Goal: Transaction & Acquisition: Subscribe to service/newsletter

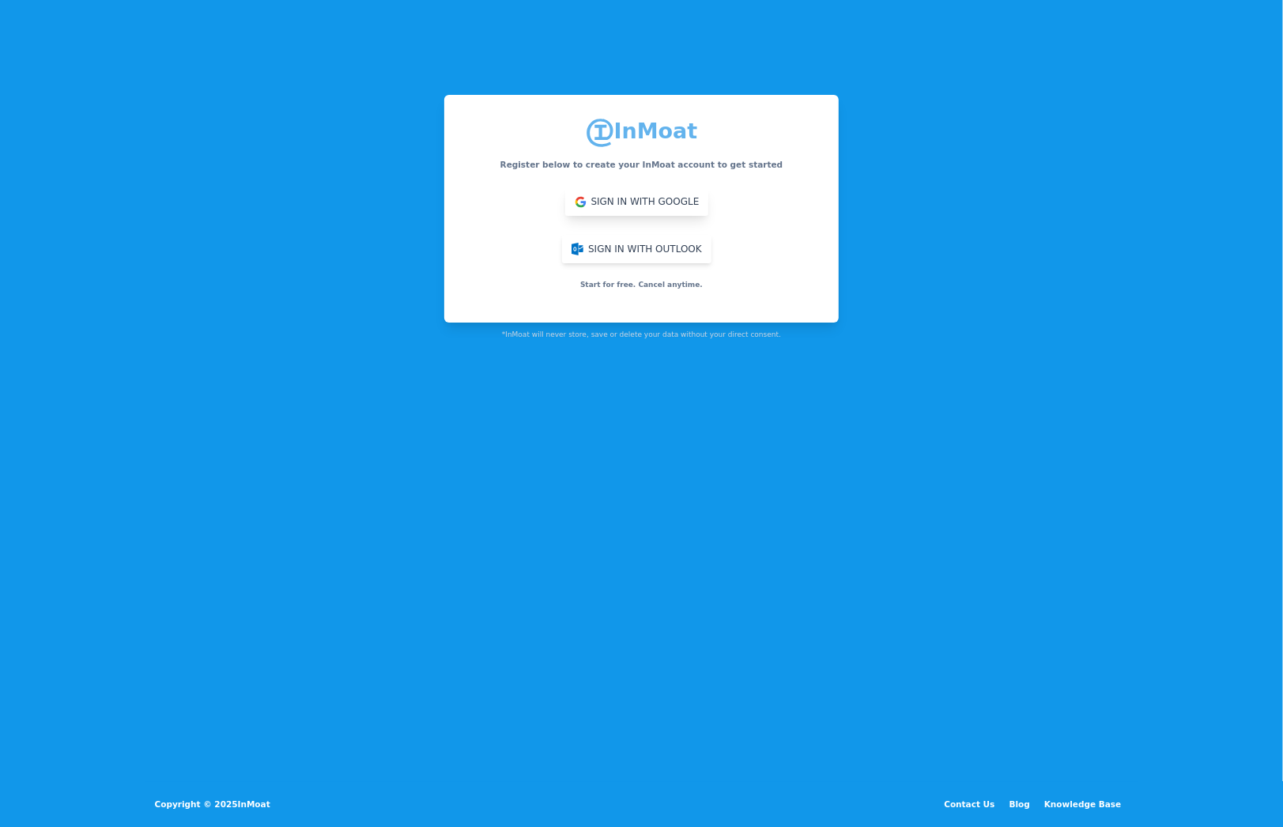
click at [581, 204] on button "Sign in with Google" at bounding box center [637, 201] width 144 height 28
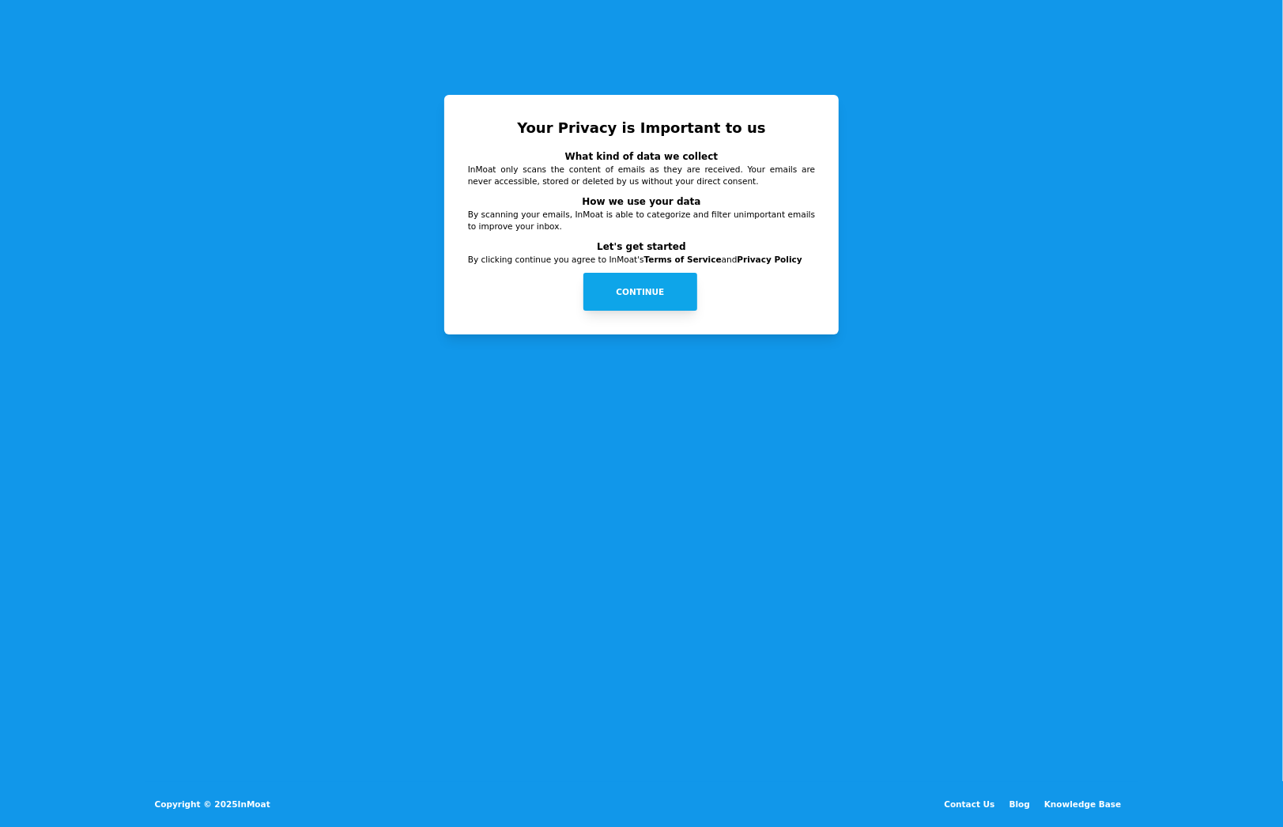
click at [651, 293] on button "Continue" at bounding box center [640, 292] width 114 height 38
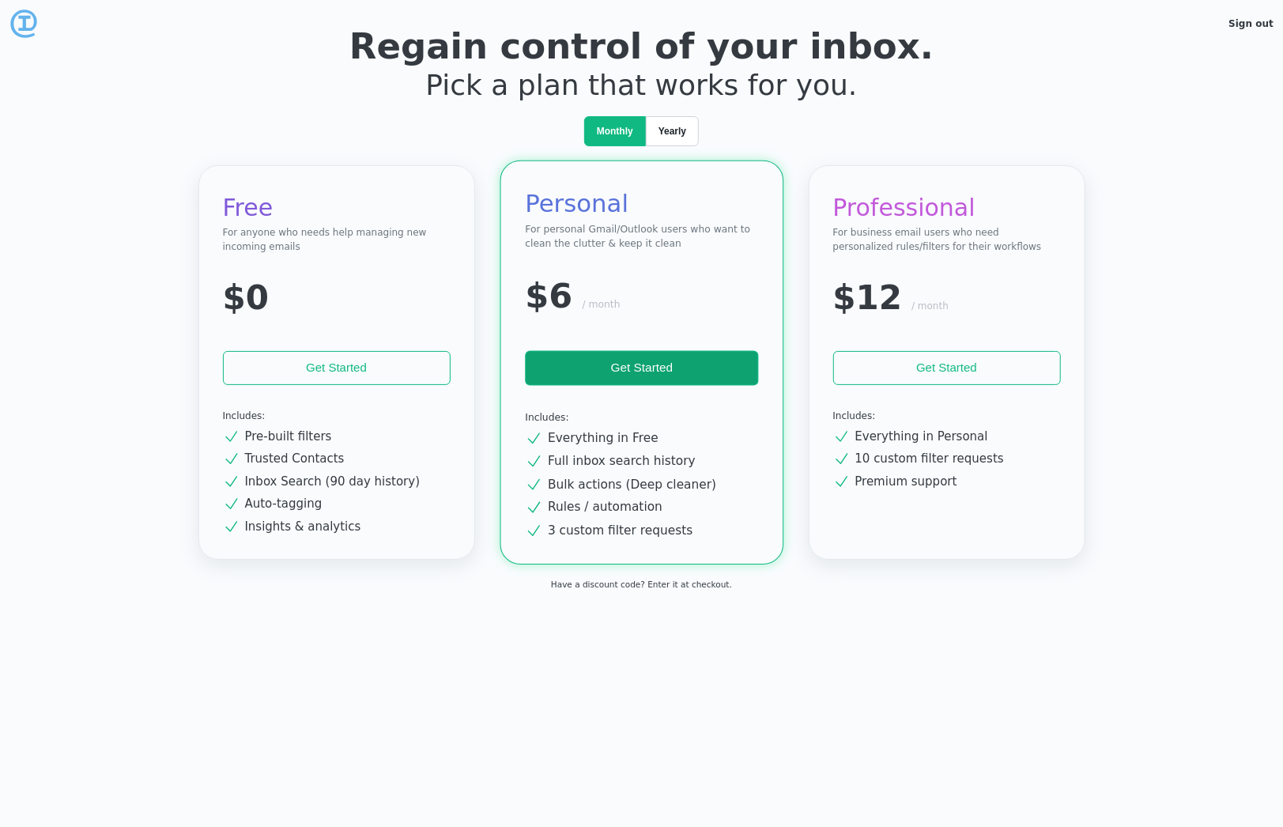
click at [28, 28] on img at bounding box center [23, 23] width 28 height 28
click at [25, 23] on img at bounding box center [23, 23] width 28 height 28
click at [680, 135] on span "Yearly" at bounding box center [672, 131] width 28 height 14
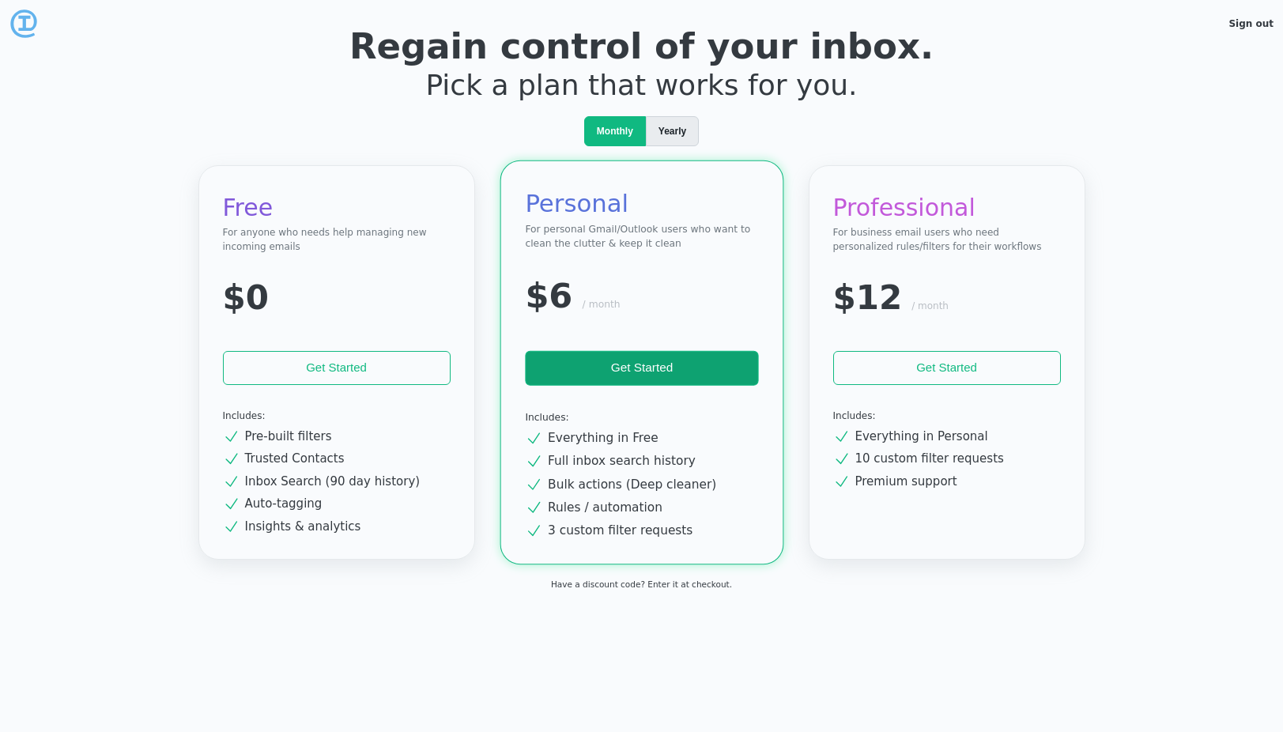
click at [664, 127] on span "Yearly" at bounding box center [672, 131] width 28 height 14
click at [629, 584] on div "Have a discount code? Enter it at checkout." at bounding box center [641, 585] width 181 height 12
click at [26, 19] on img at bounding box center [23, 23] width 28 height 28
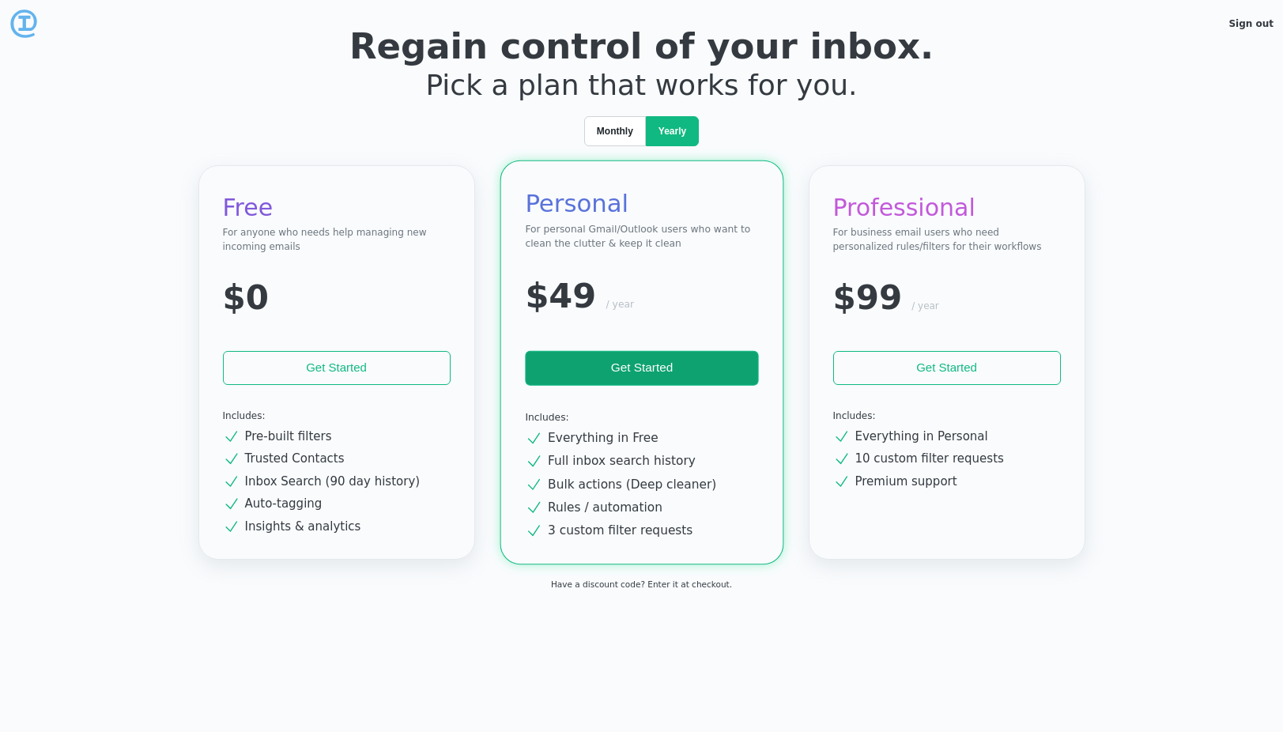
click at [1241, 23] on link "Sign out" at bounding box center [1250, 23] width 45 height 11
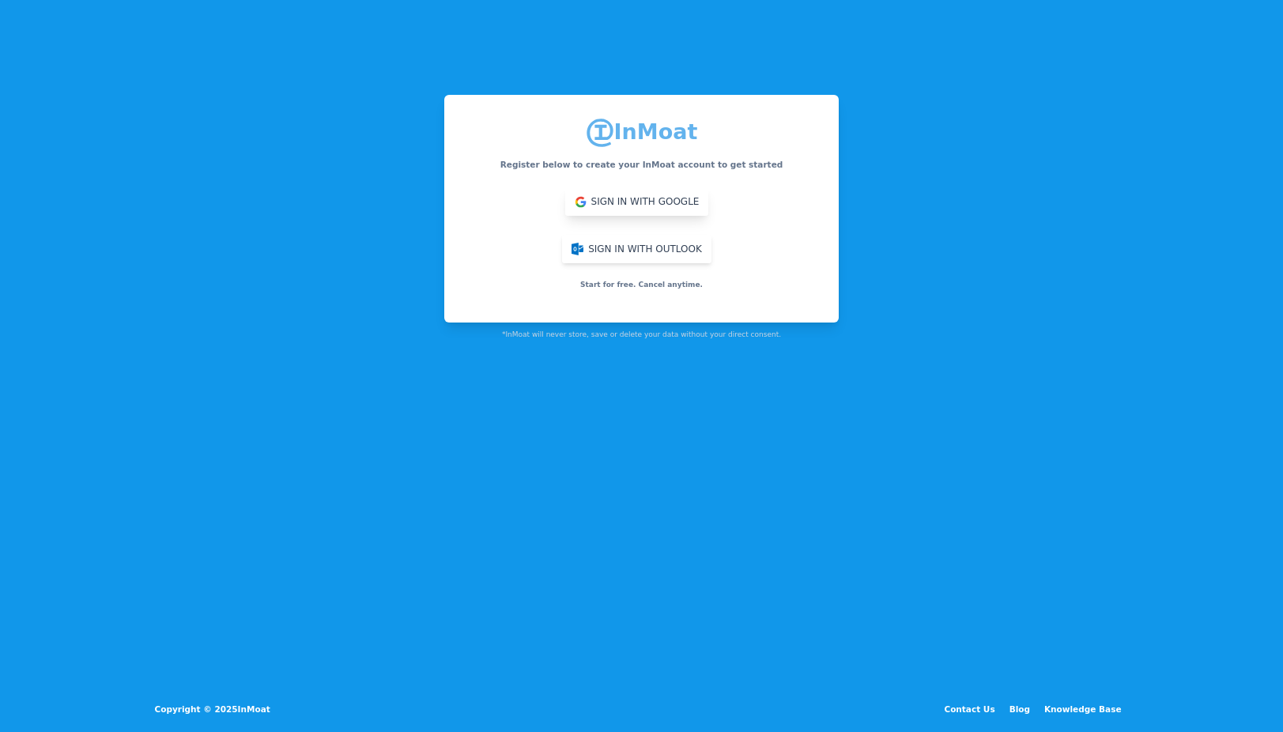
click at [565, 200] on button "Sign in with Google" at bounding box center [637, 201] width 144 height 28
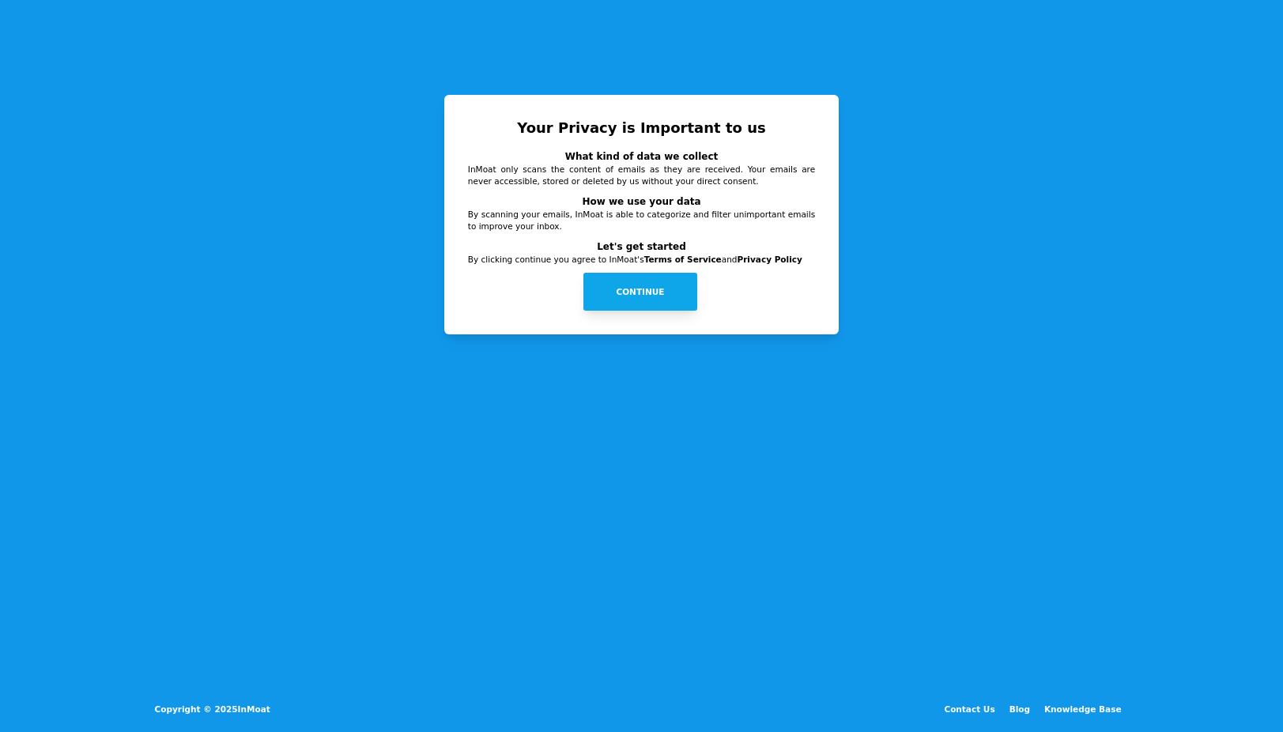
click at [637, 300] on button "Continue" at bounding box center [640, 292] width 114 height 38
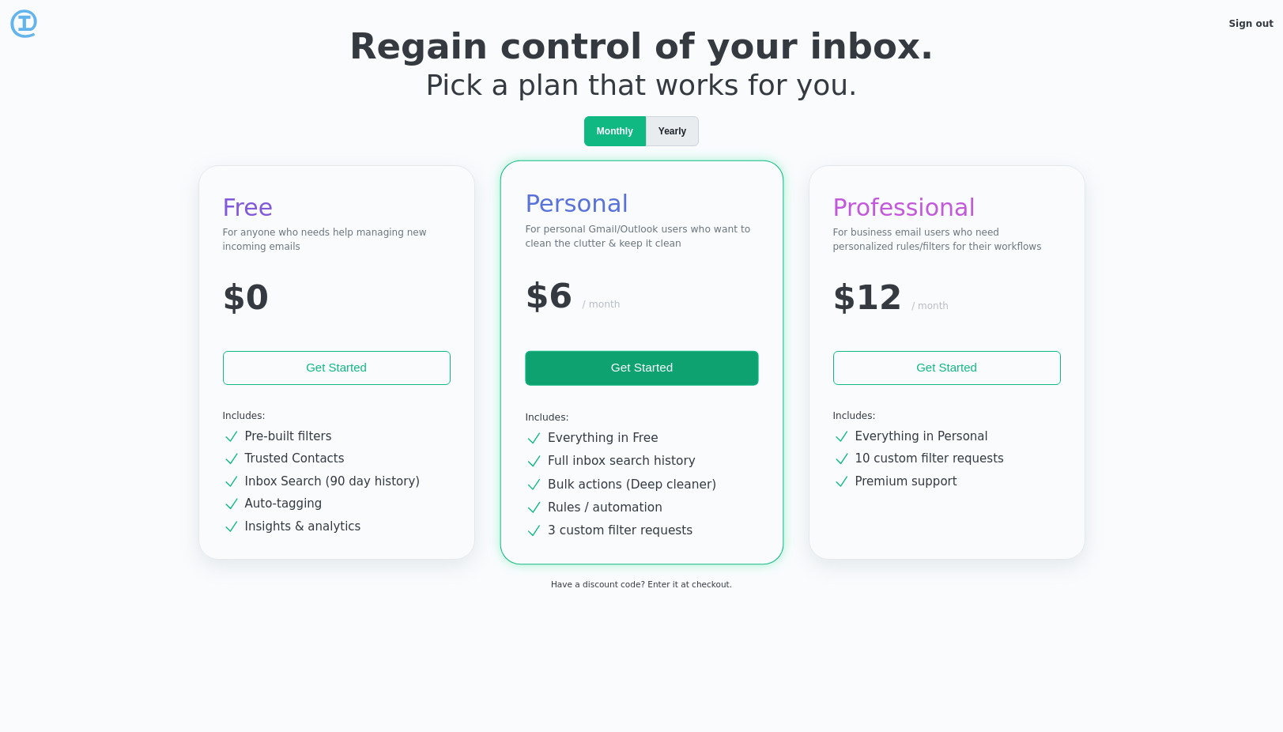
click at [655, 123] on div "Yearly" at bounding box center [672, 131] width 53 height 30
click at [617, 130] on span "Monthly" at bounding box center [615, 131] width 36 height 14
click at [681, 138] on div "Yearly" at bounding box center [672, 131] width 53 height 30
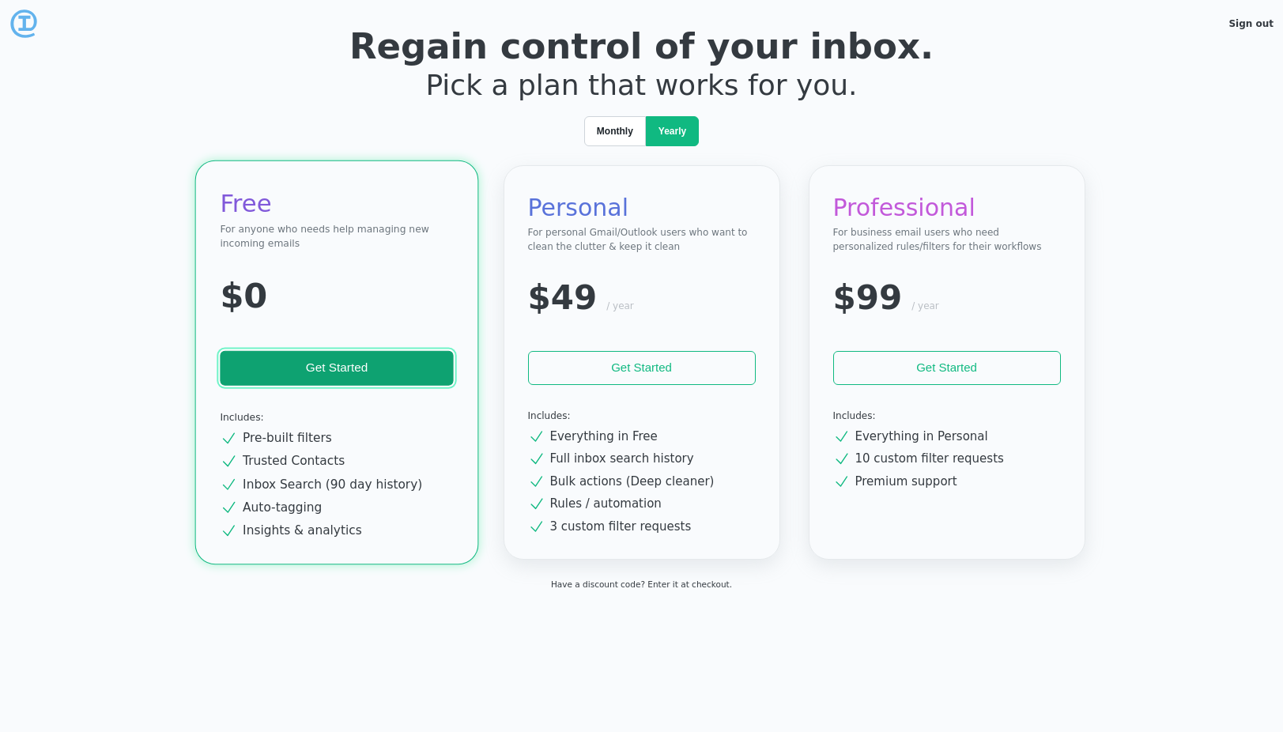
click at [347, 364] on button "Get Started" at bounding box center [336, 368] width 233 height 35
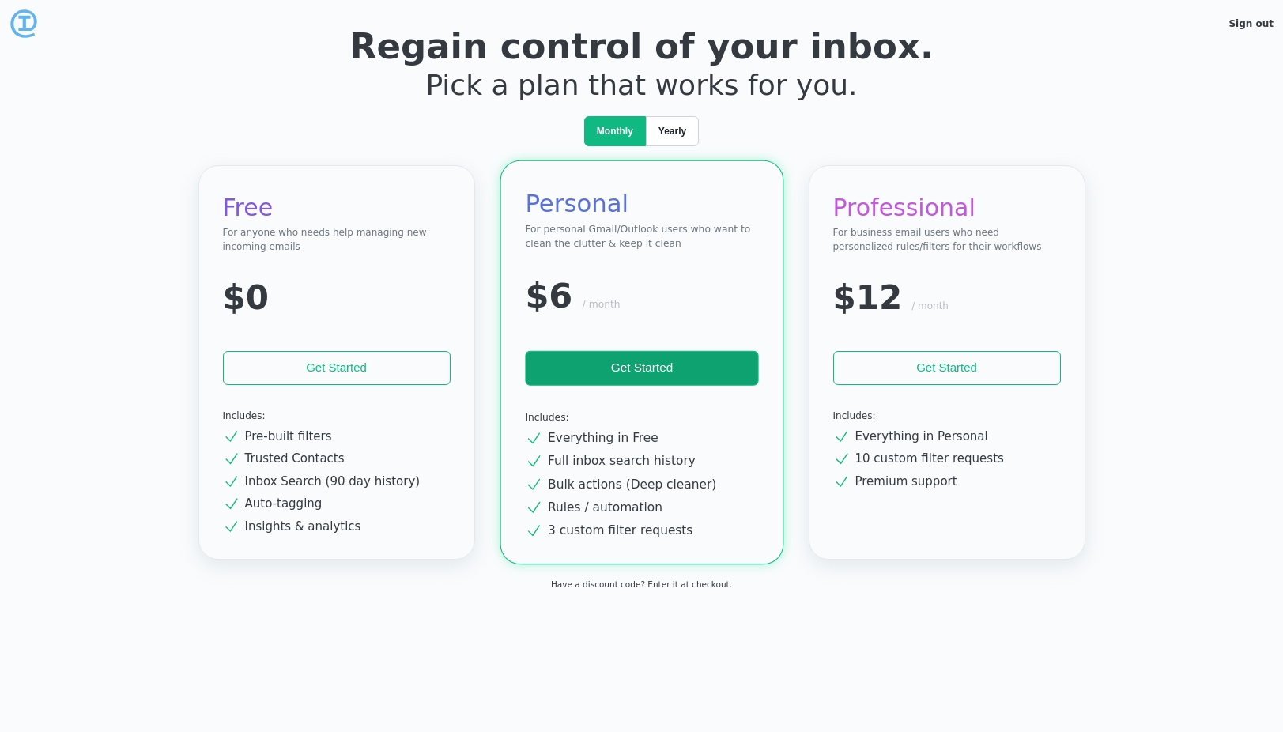
click at [32, 20] on img at bounding box center [23, 23] width 28 height 28
click at [23, 28] on img at bounding box center [23, 23] width 28 height 28
click at [670, 126] on span "Yearly" at bounding box center [672, 131] width 28 height 14
click at [20, 22] on img at bounding box center [23, 23] width 28 height 28
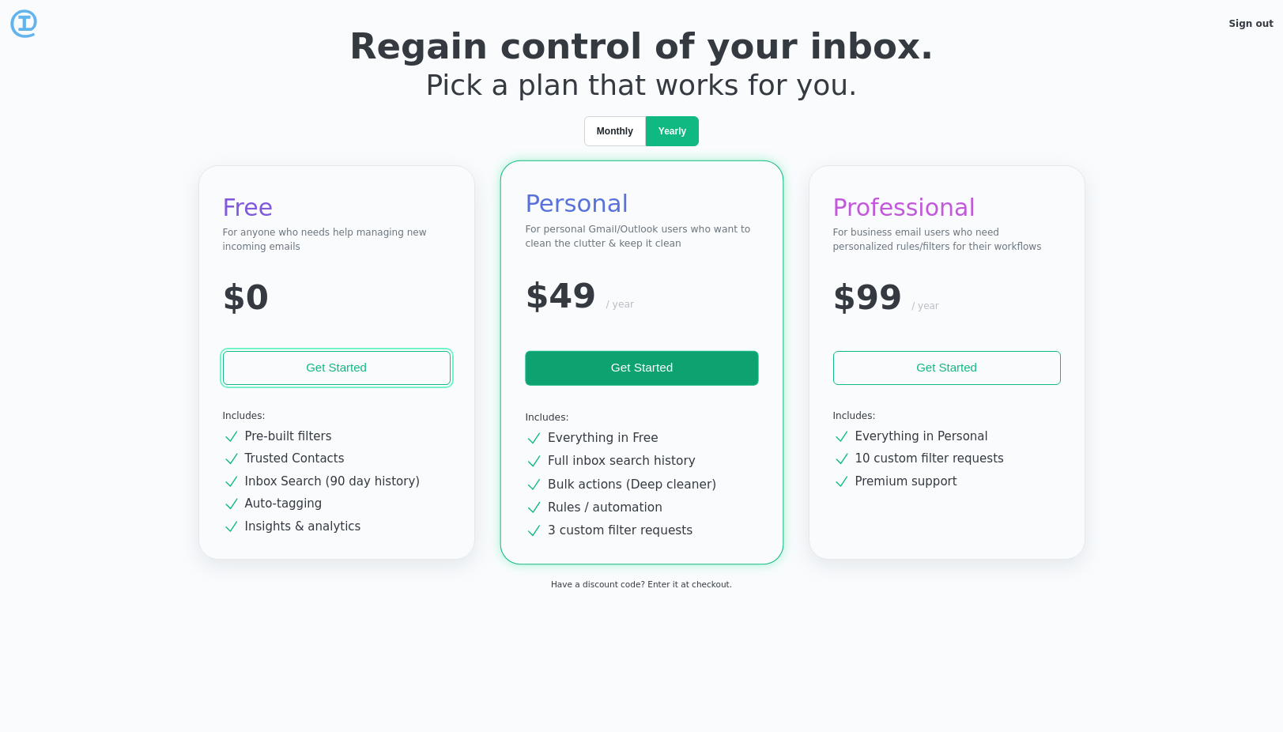
drag, startPoint x: 325, startPoint y: 369, endPoint x: 937, endPoint y: 629, distance: 664.7
click at [937, 629] on section "Sign out Regain control of your inbox. Pick a plan that works for you. Monthly …" at bounding box center [641, 366] width 1283 height 732
